Goal: Information Seeking & Learning: Learn about a topic

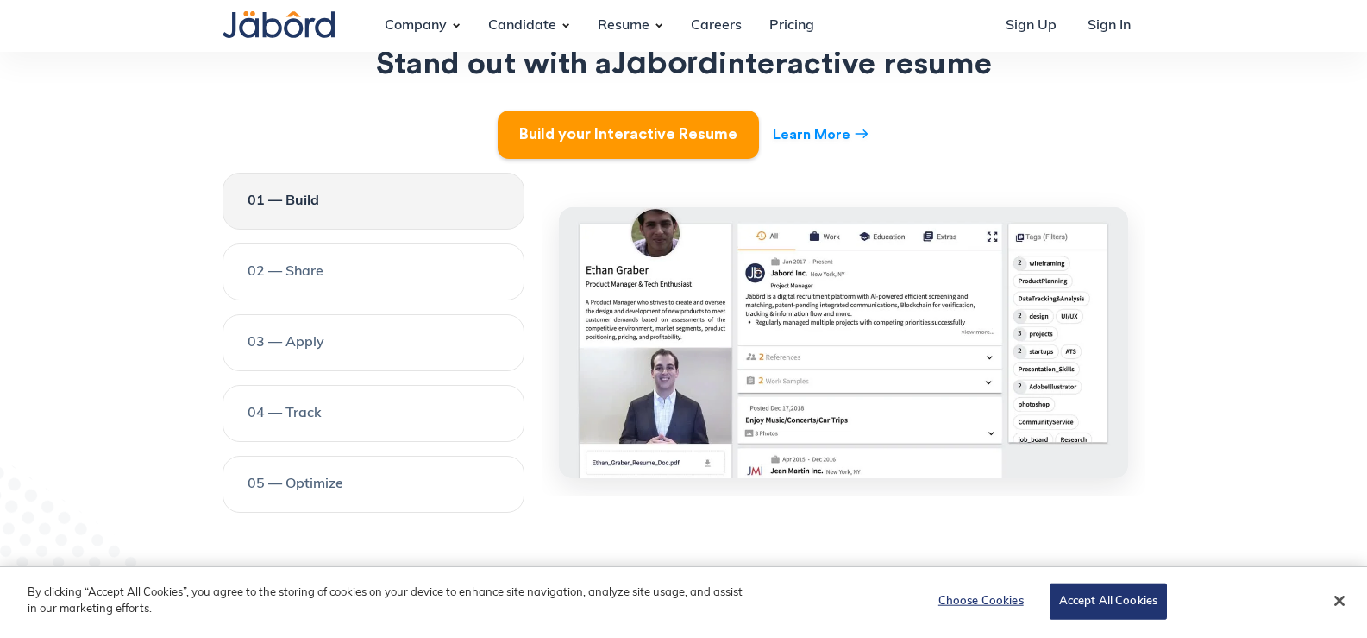
scroll to position [2071, 0]
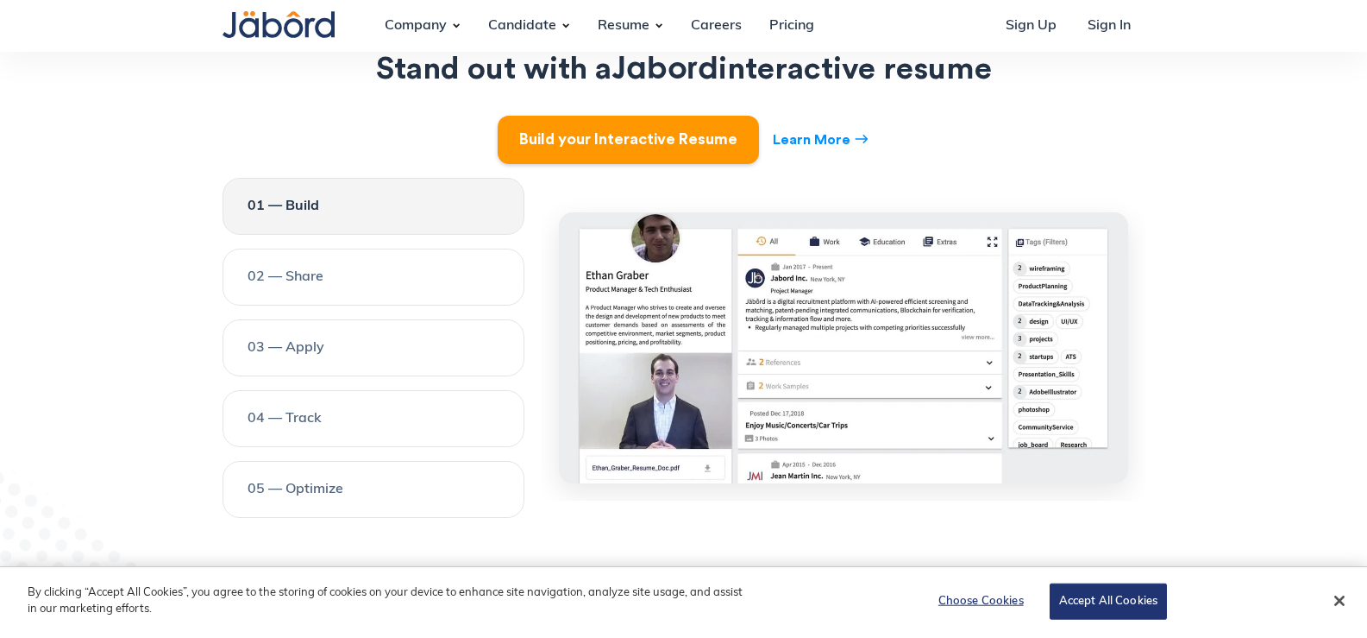
click at [331, 267] on div "02 — Share" at bounding box center [374, 277] width 252 height 21
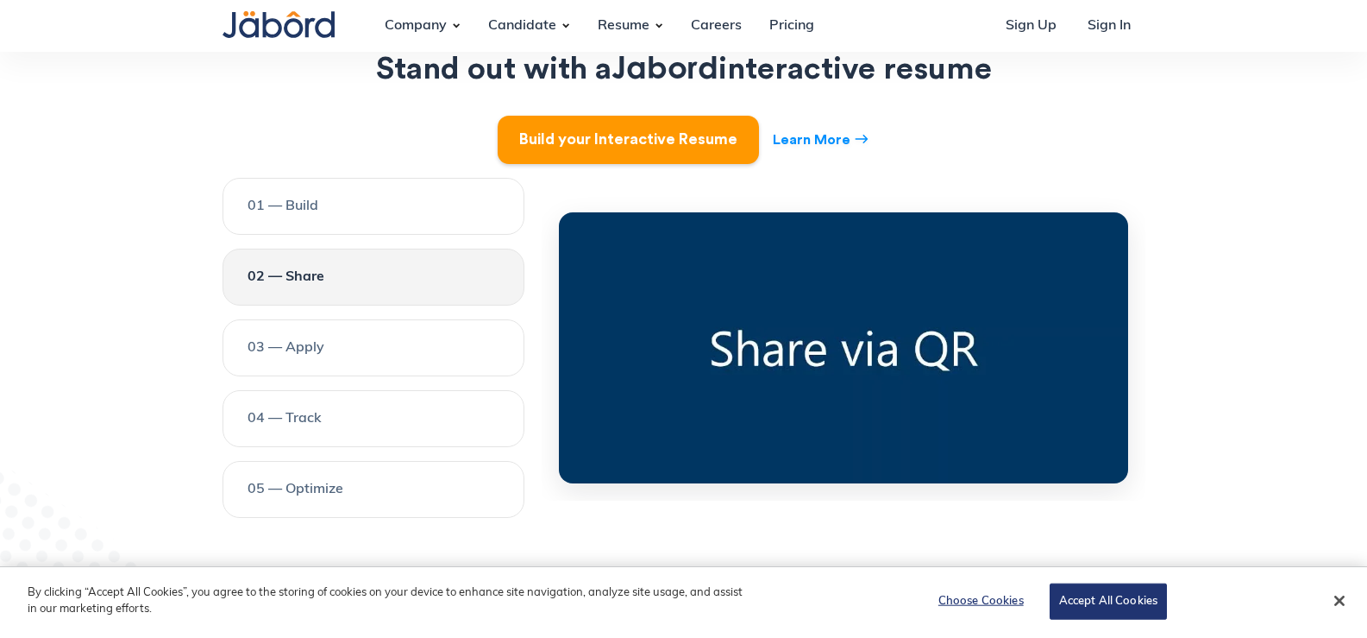
click at [338, 337] on div "03 — Apply" at bounding box center [374, 347] width 252 height 21
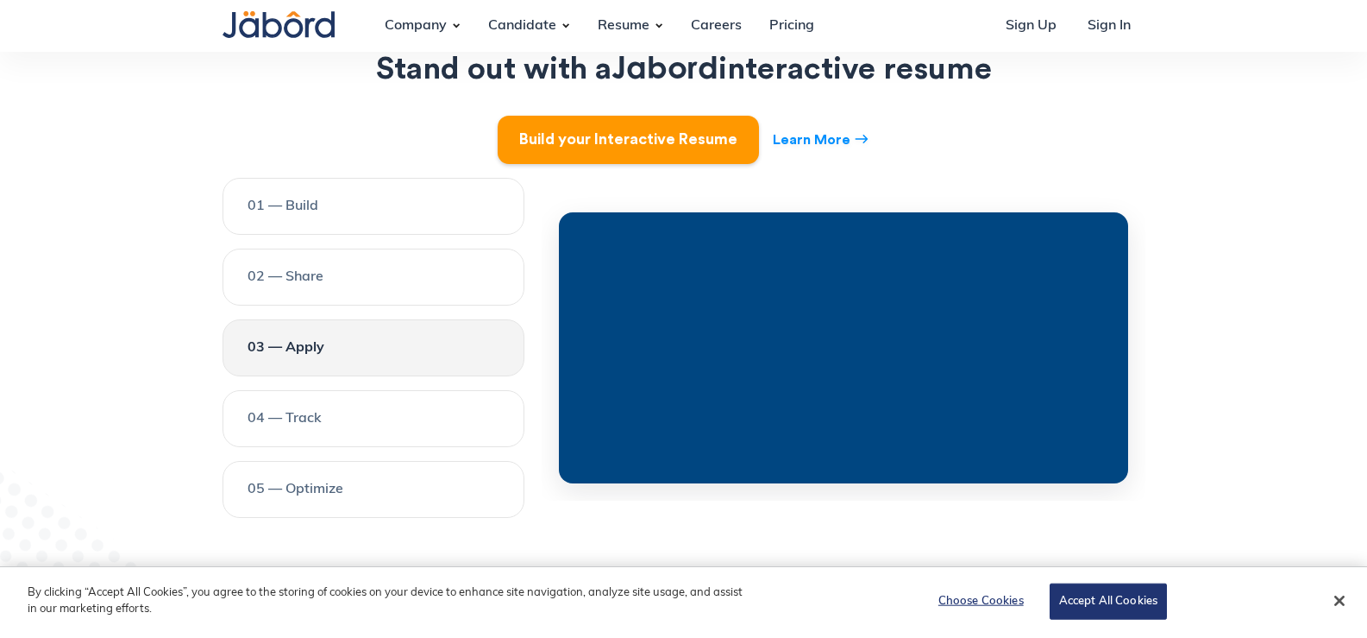
click at [362, 267] on div "02 — Share" at bounding box center [374, 277] width 252 height 21
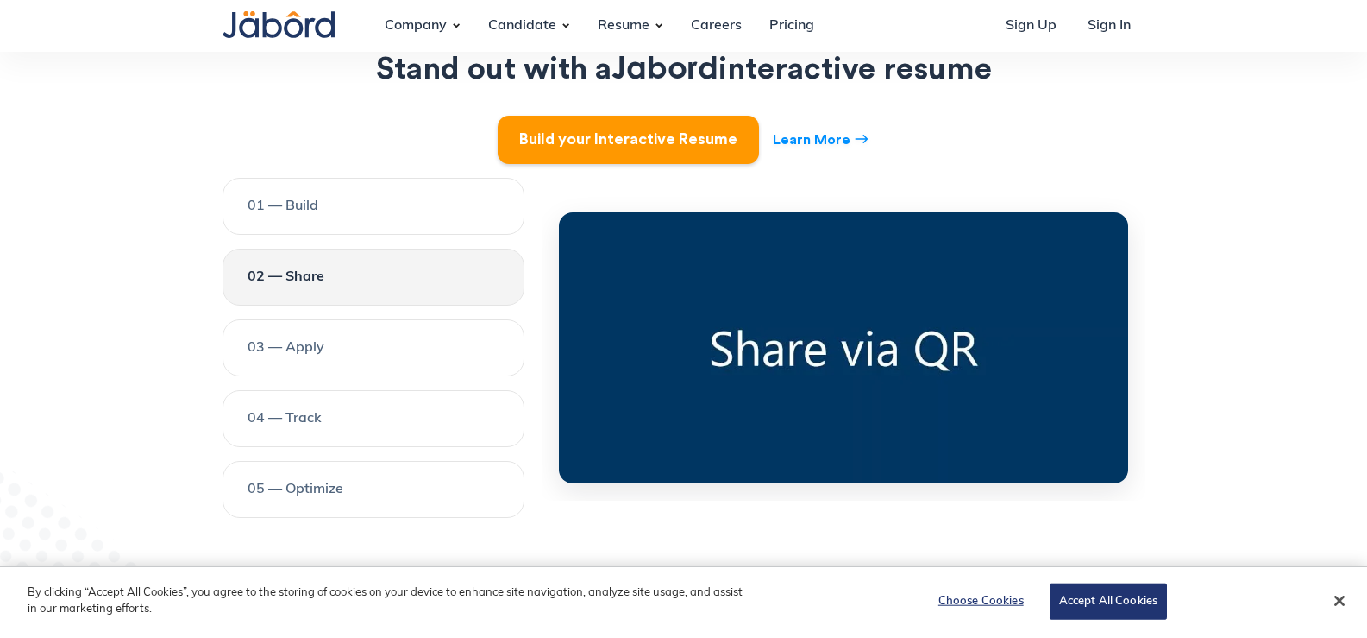
click at [319, 343] on link "03 — Apply" at bounding box center [374, 347] width 302 height 57
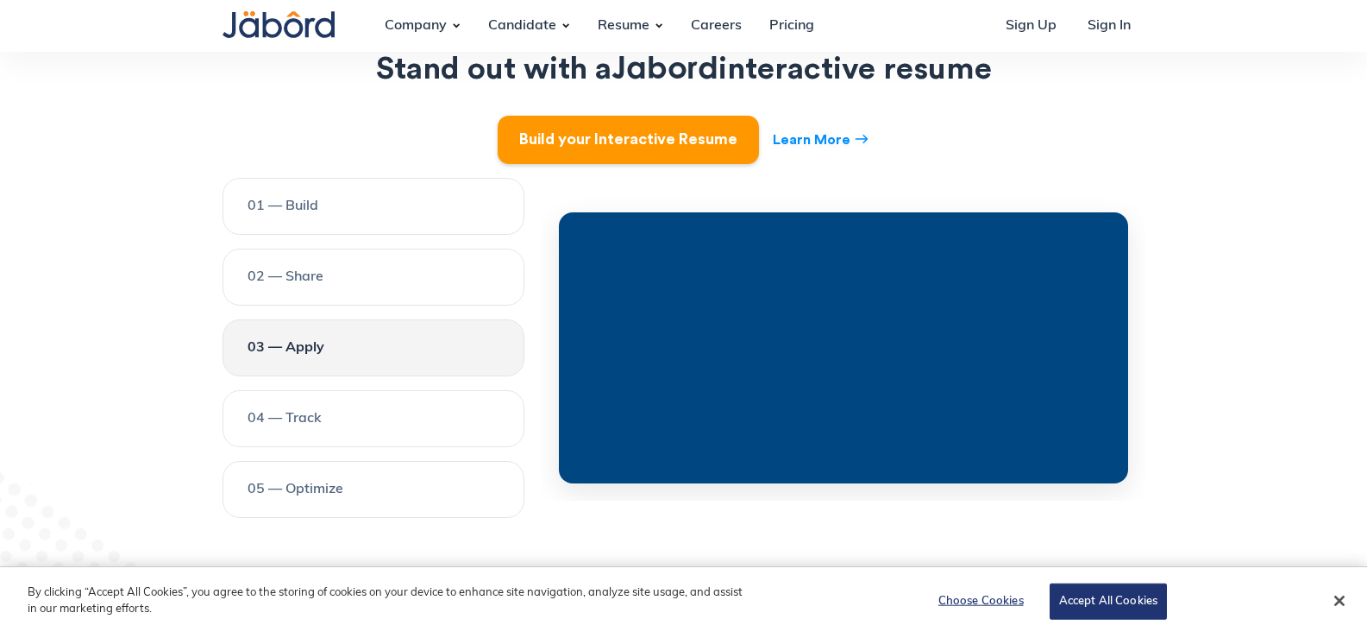
click at [318, 408] on div "04 — Track" at bounding box center [374, 418] width 252 height 21
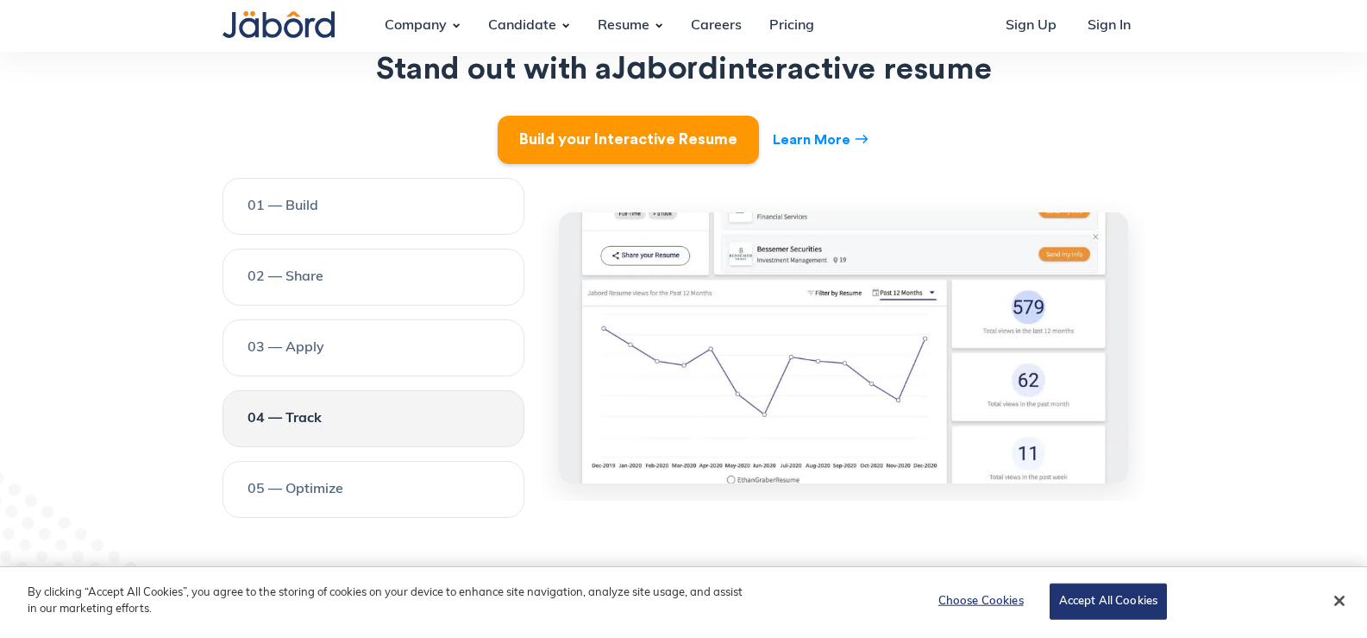
click at [339, 347] on link "03 — Apply" at bounding box center [374, 347] width 302 height 57
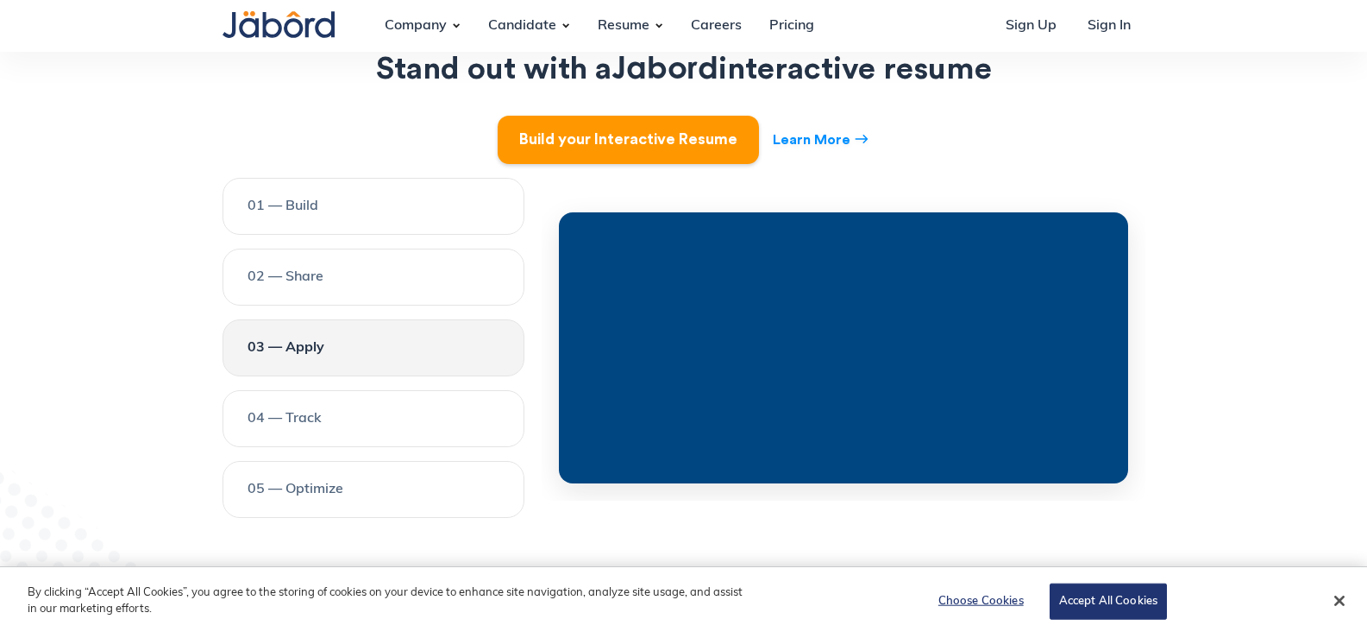
click at [710, 347] on video at bounding box center [843, 354] width 569 height 285
click at [277, 390] on link "04 — Track" at bounding box center [374, 418] width 302 height 57
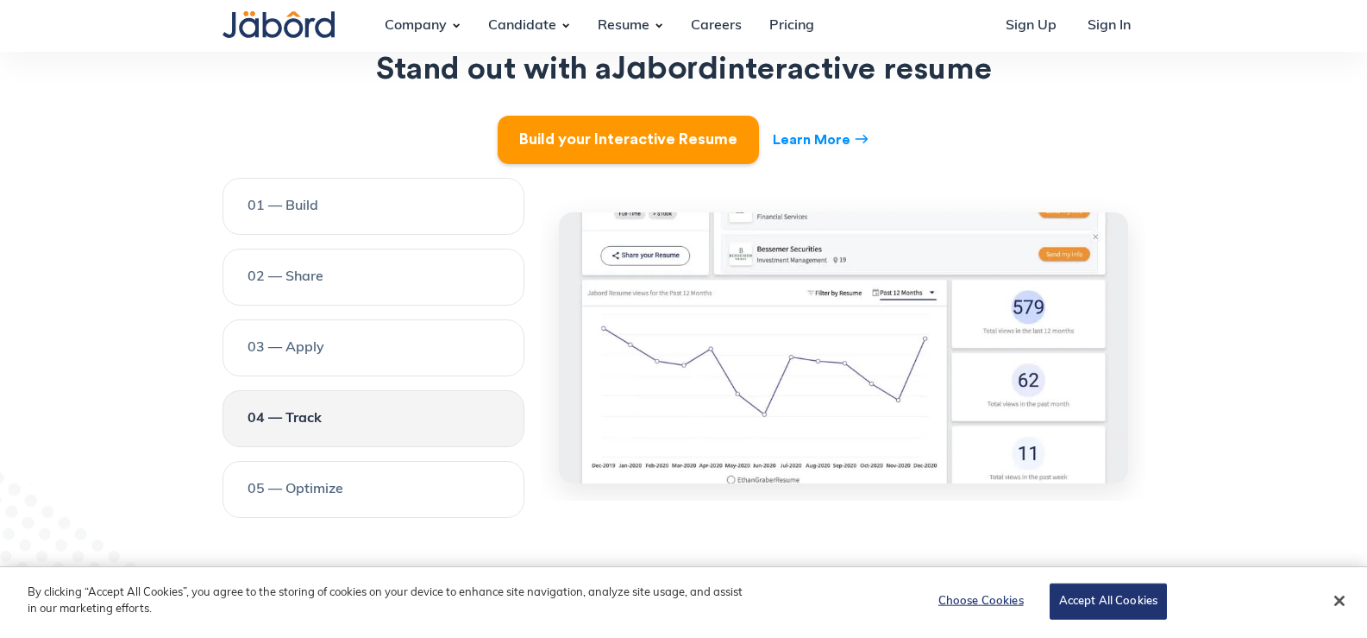
click at [297, 461] on link "05 — Optimize" at bounding box center [374, 489] width 302 height 57
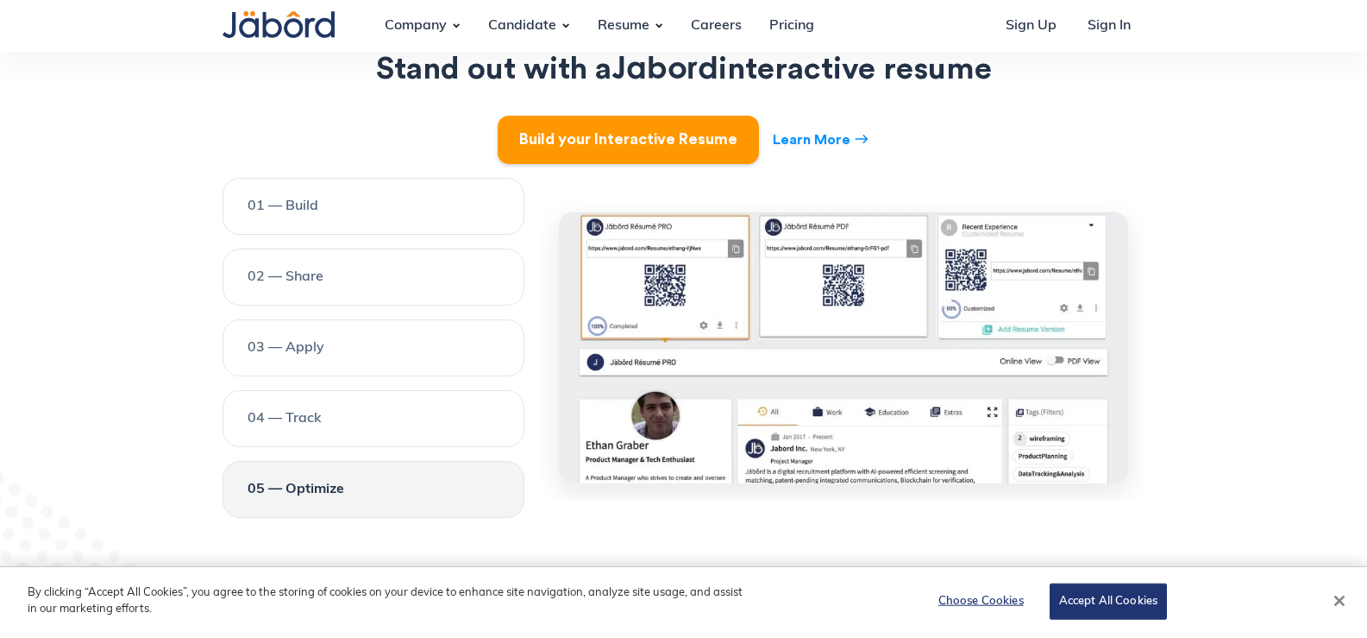
click at [1342, 603] on button "Close" at bounding box center [1340, 600] width 38 height 38
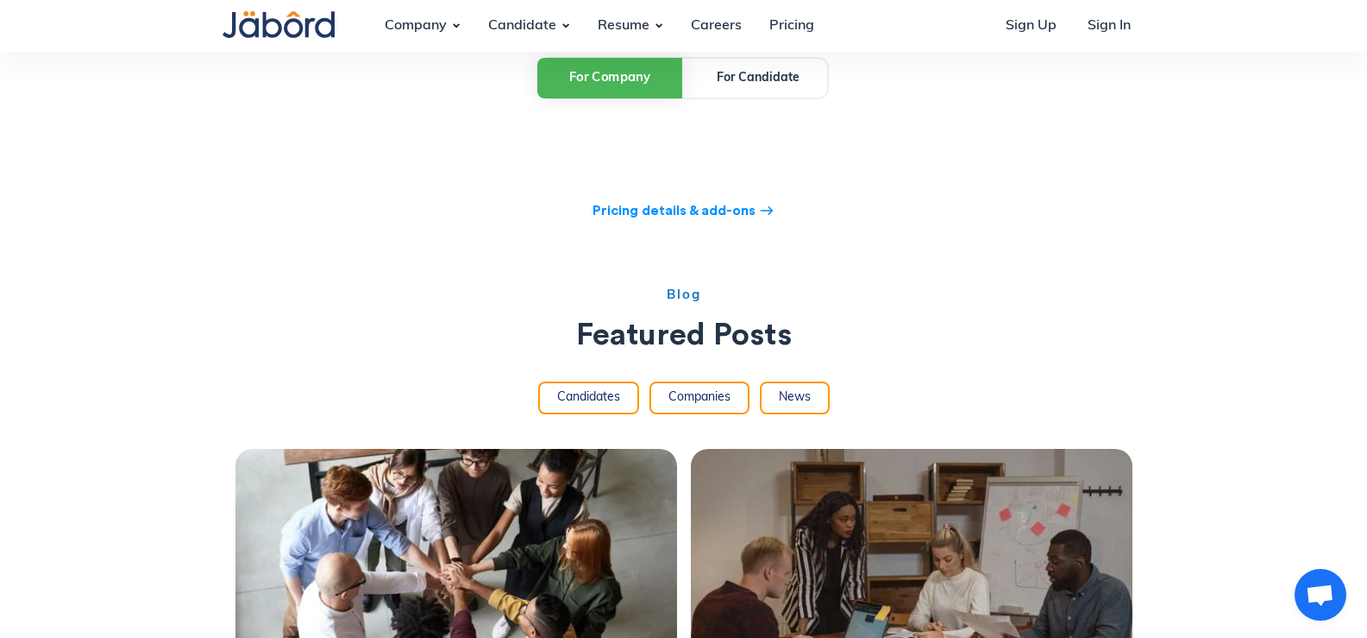
scroll to position [3020, 0]
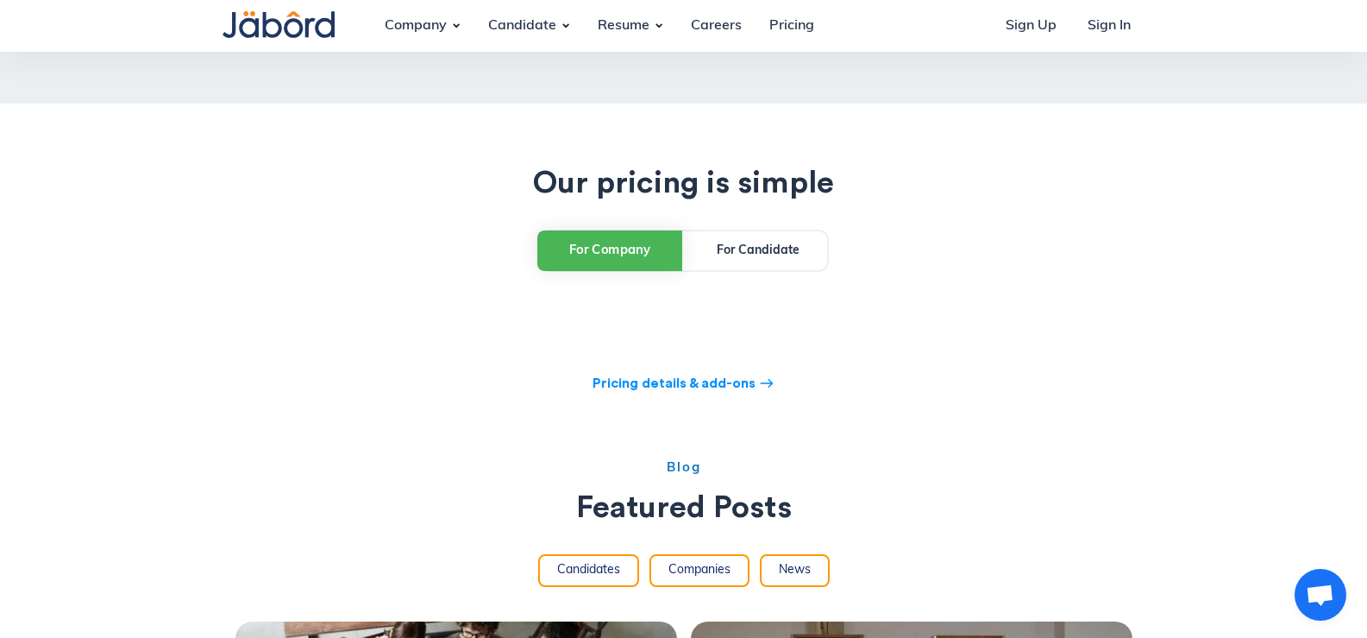
click at [729, 245] on link "For Candidate" at bounding box center [758, 250] width 138 height 39
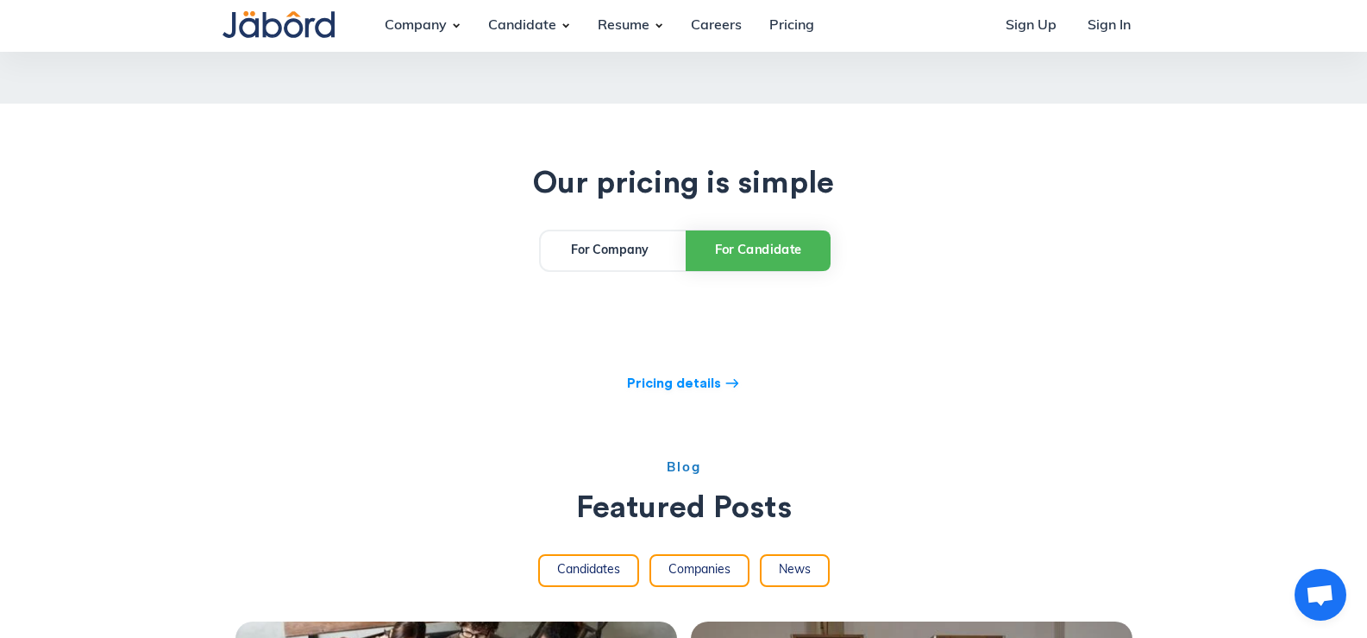
click at [592, 242] on div "For Company" at bounding box center [610, 251] width 78 height 18
